Goal: Task Accomplishment & Management: Manage account settings

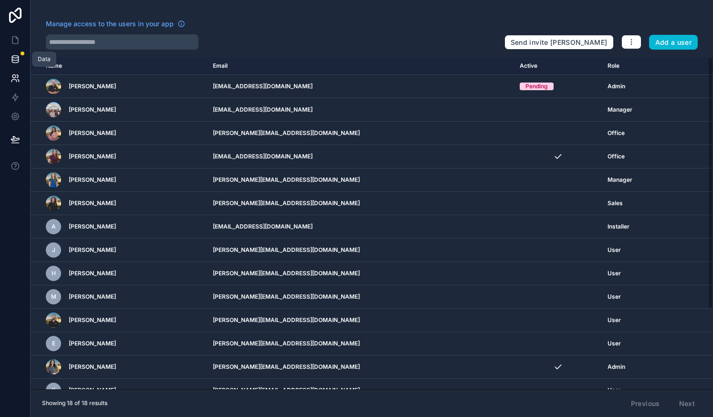
click at [21, 60] on link at bounding box center [15, 59] width 30 height 19
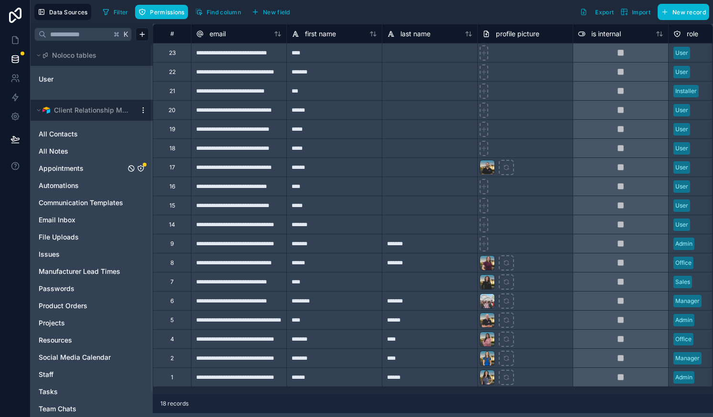
click at [66, 165] on span "Appointments" at bounding box center [61, 169] width 45 height 10
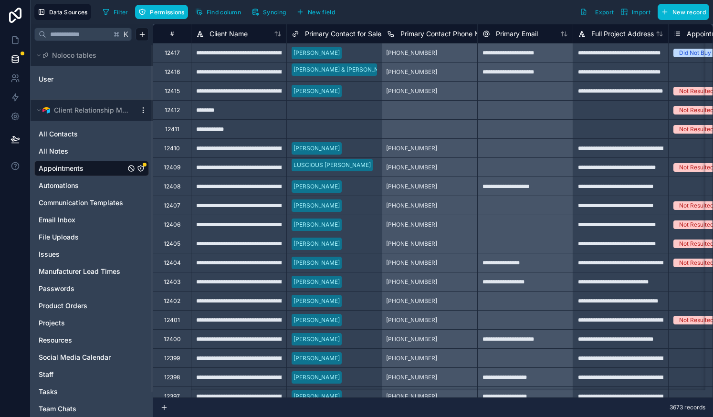
click at [138, 168] on icon "Appointments" at bounding box center [141, 169] width 6 height 6
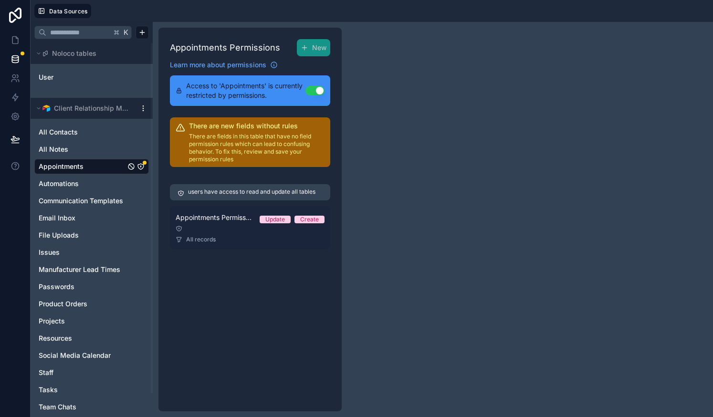
click at [240, 230] on link "Appointments Permission 1 Update Create All records" at bounding box center [250, 227] width 160 height 43
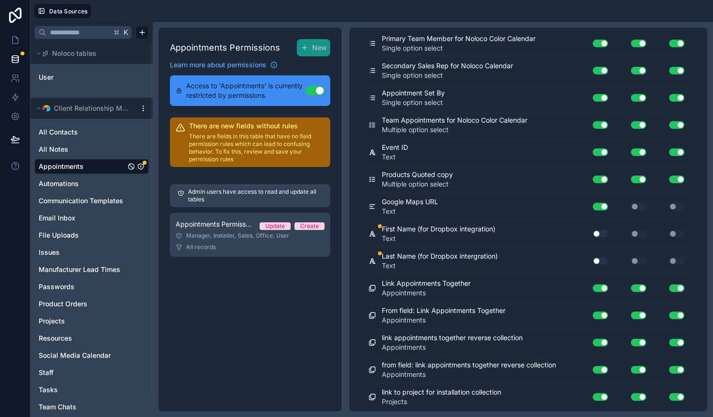
scroll to position [1775, 0]
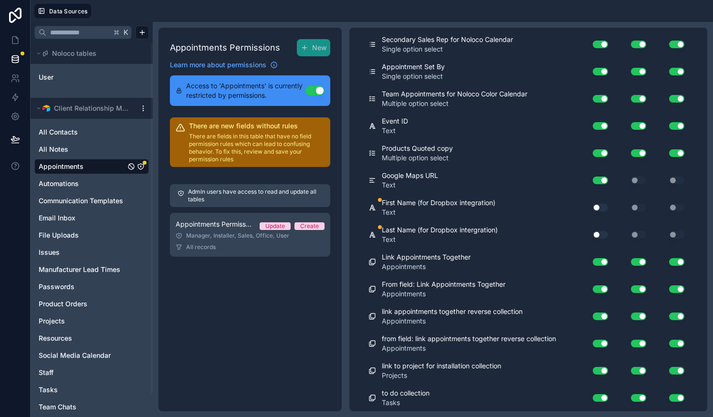
click at [595, 235] on button "Use setting" at bounding box center [600, 235] width 15 height 8
click at [596, 208] on button "Use setting" at bounding box center [600, 208] width 15 height 8
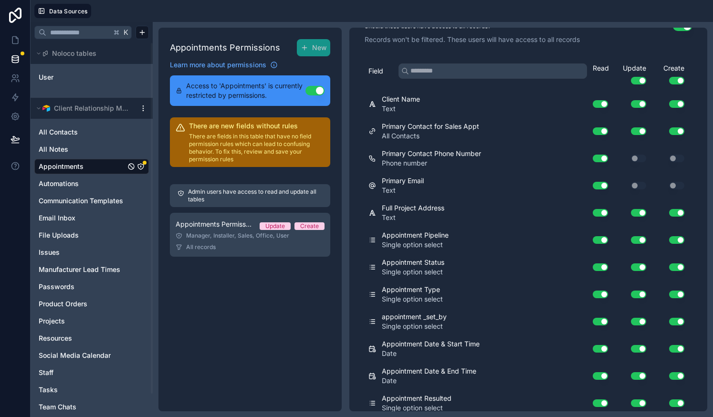
scroll to position [0, 0]
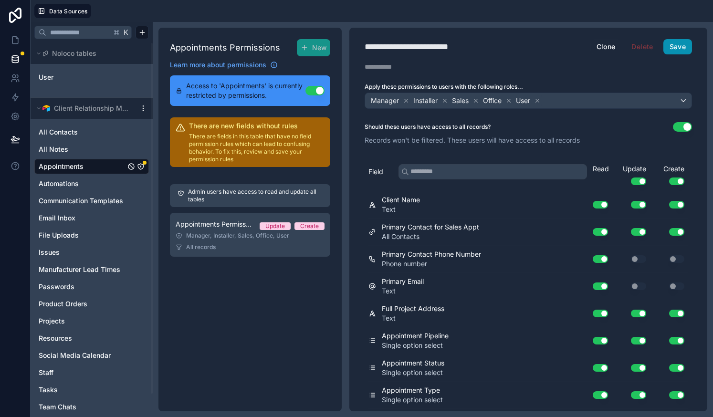
click at [673, 47] on button "Save" at bounding box center [678, 46] width 29 height 15
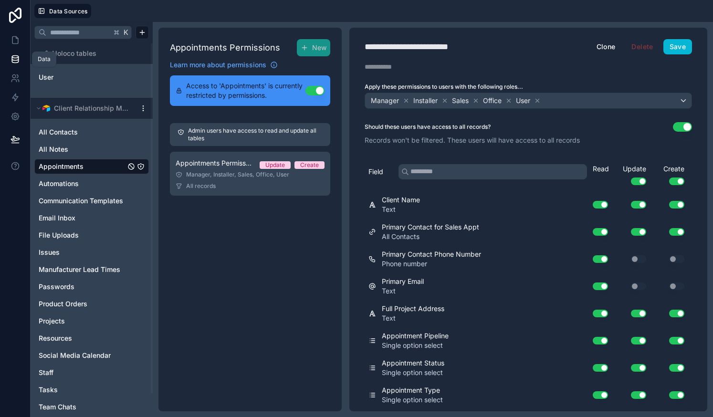
click at [15, 65] on link at bounding box center [15, 59] width 30 height 19
click at [15, 63] on icon at bounding box center [15, 61] width 6 height 4
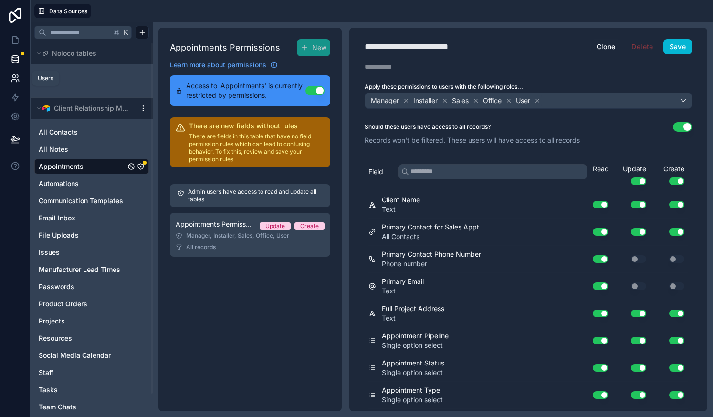
click at [16, 87] on link at bounding box center [15, 78] width 30 height 19
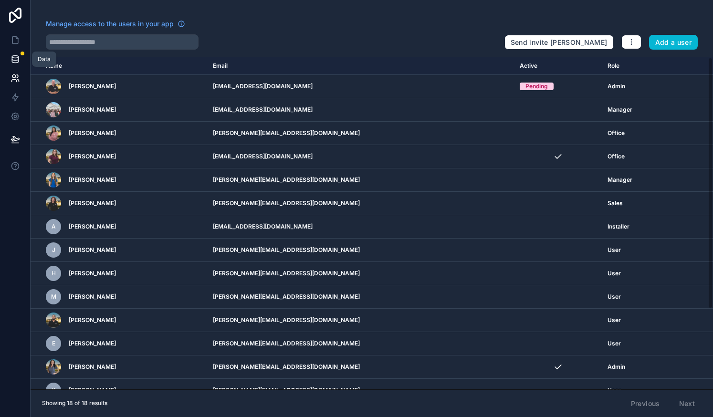
click at [10, 58] on link at bounding box center [15, 59] width 30 height 19
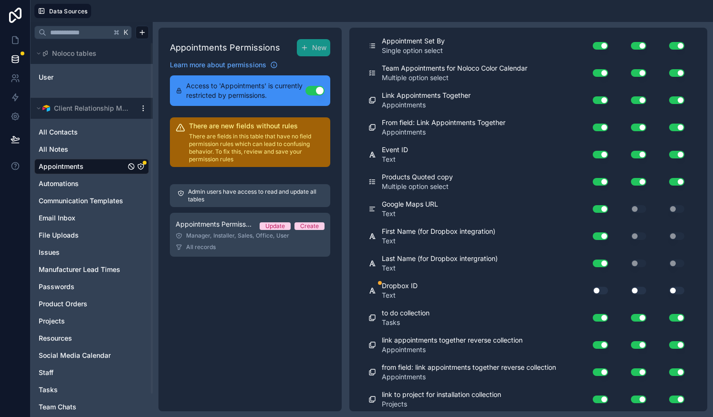
scroll to position [1803, 0]
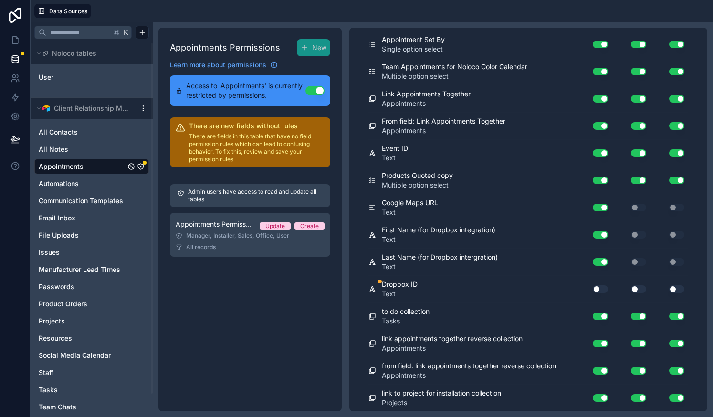
click at [593, 288] on button "Use setting" at bounding box center [600, 289] width 15 height 8
click at [631, 288] on button "Use setting" at bounding box center [638, 289] width 15 height 8
click at [669, 291] on button "Use setting" at bounding box center [676, 289] width 15 height 8
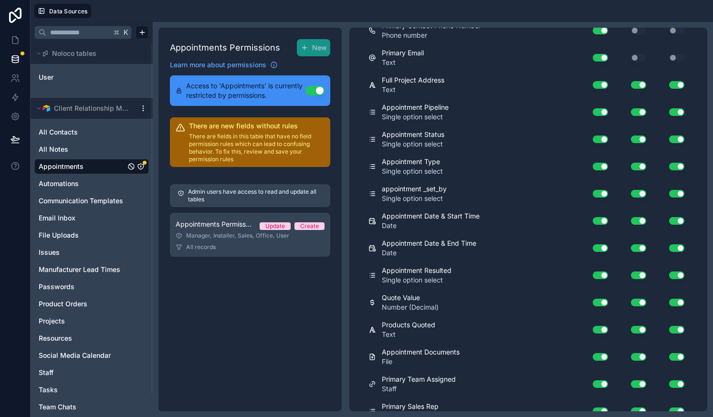
scroll to position [0, 0]
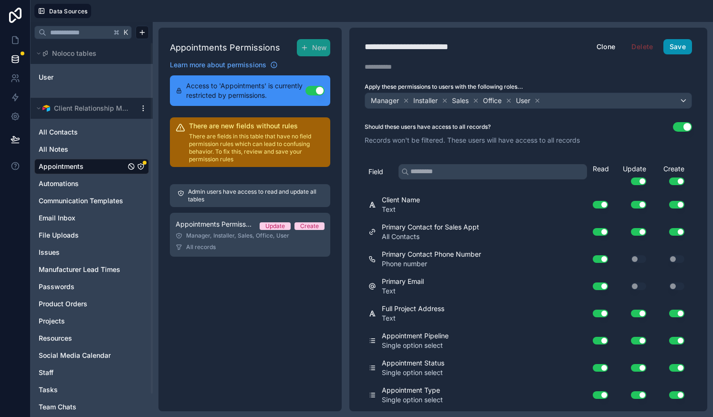
click at [665, 44] on button "Save" at bounding box center [678, 46] width 29 height 15
